Goal: Information Seeking & Learning: Learn about a topic

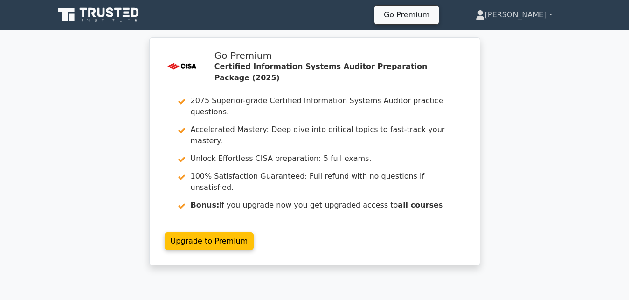
click at [554, 14] on link "[PERSON_NAME]" at bounding box center [515, 15] width 122 height 19
click at [511, 38] on link "Profile" at bounding box center [491, 36] width 74 height 15
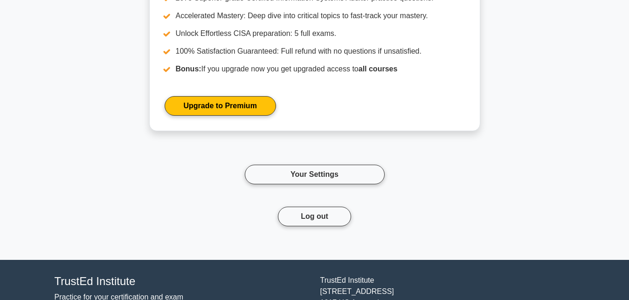
scroll to position [1571, 0]
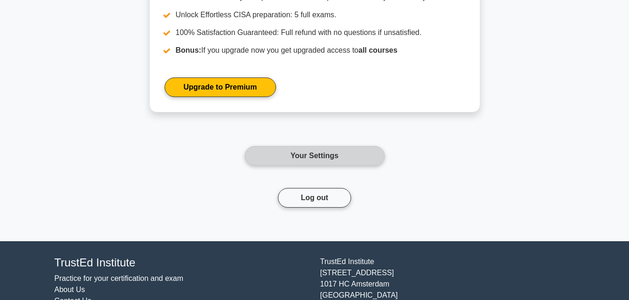
click at [325, 158] on link "Your Settings" at bounding box center [315, 156] width 140 height 20
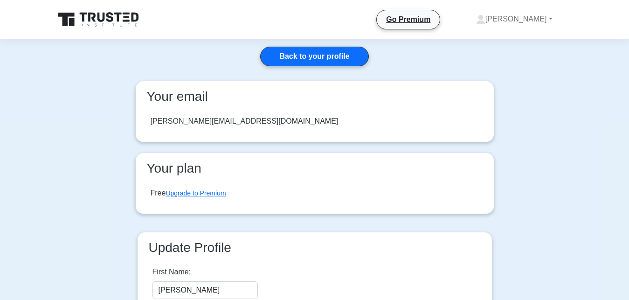
click at [93, 15] on icon at bounding box center [100, 20] width 90 height 18
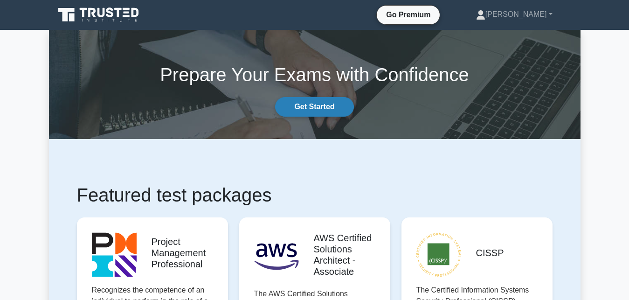
click at [315, 108] on link "Get Started" at bounding box center [314, 107] width 78 height 20
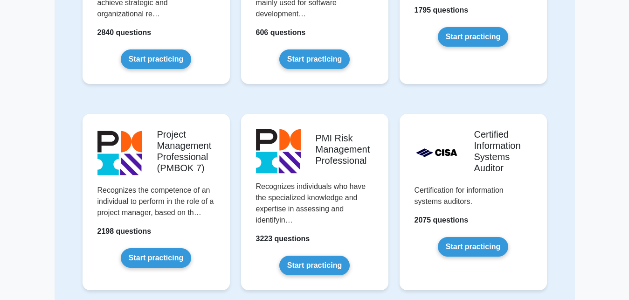
scroll to position [666, 0]
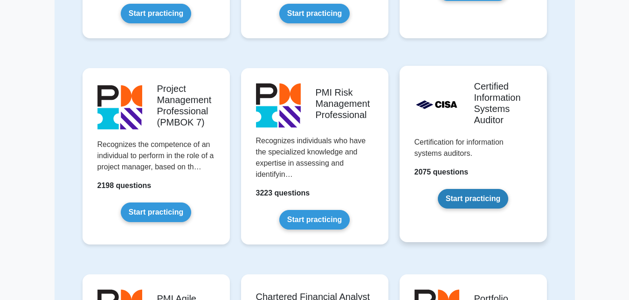
click at [470, 189] on link "Start practicing" at bounding box center [473, 199] width 70 height 20
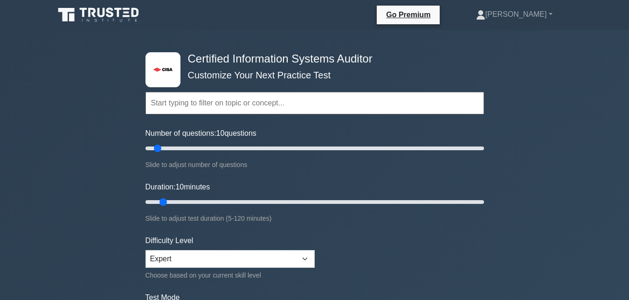
click at [95, 19] on icon at bounding box center [100, 15] width 90 height 18
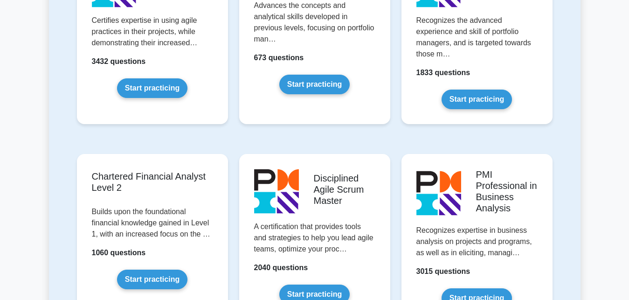
scroll to position [1142, 0]
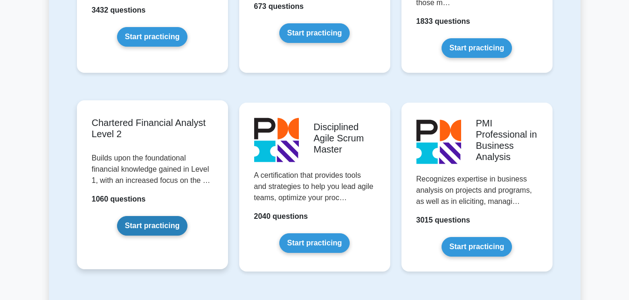
click at [138, 216] on link "Start practicing" at bounding box center [152, 226] width 70 height 20
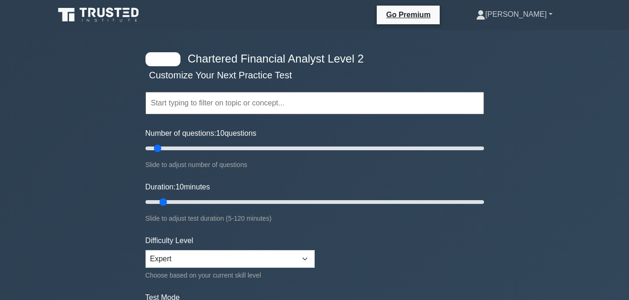
click at [552, 13] on link "[PERSON_NAME]" at bounding box center [514, 14] width 121 height 19
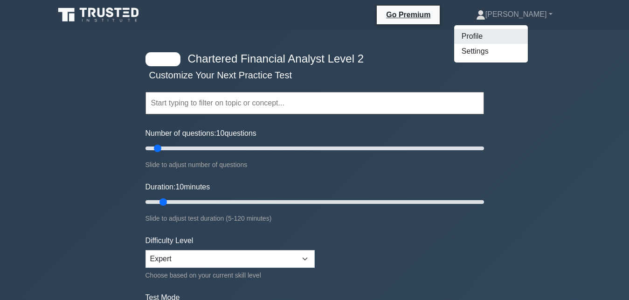
click at [510, 38] on link "Profile" at bounding box center [491, 36] width 74 height 15
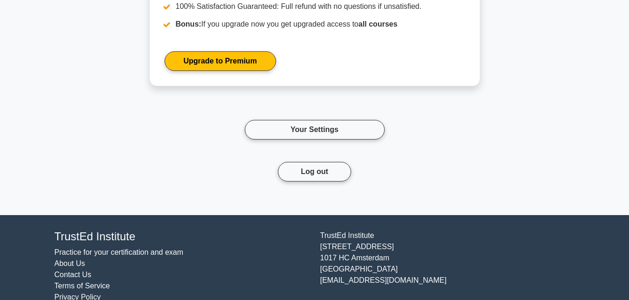
scroll to position [1615, 0]
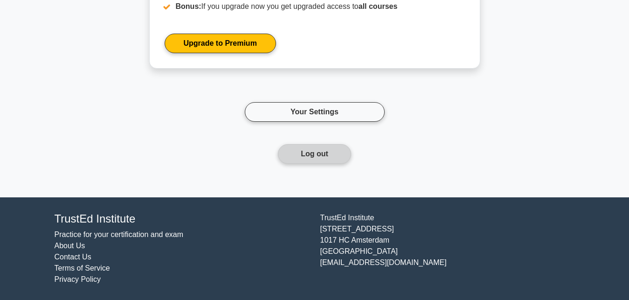
click at [321, 149] on button "Log out" at bounding box center [314, 154] width 73 height 20
